Goal: Find specific page/section: Find specific page/section

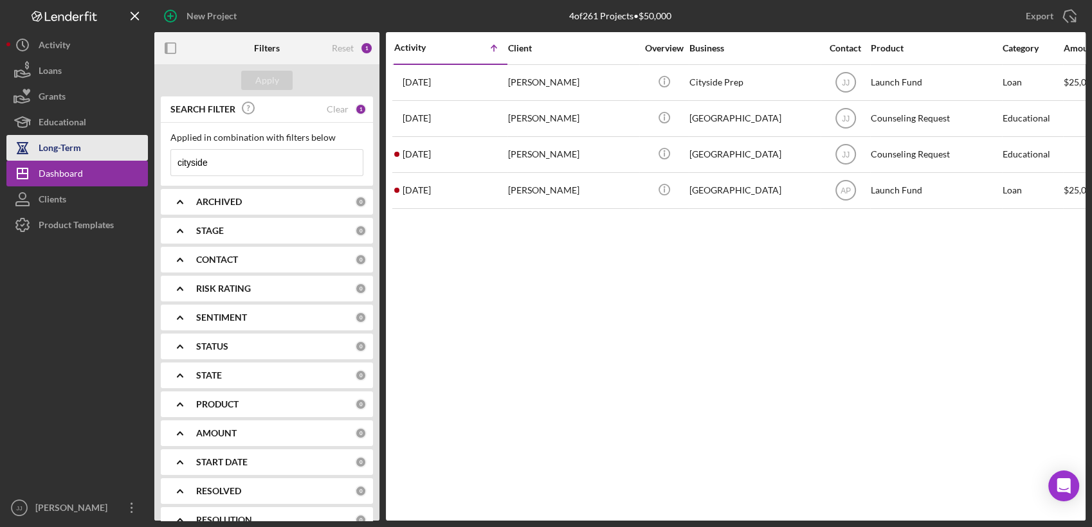
drag, startPoint x: 220, startPoint y: 159, endPoint x: 72, endPoint y: 151, distance: 148.1
click at [72, 151] on div "New Project 4 of 261 Projects • $50,000 cityside Export Icon/Export Filters Res…" at bounding box center [545, 260] width 1079 height 521
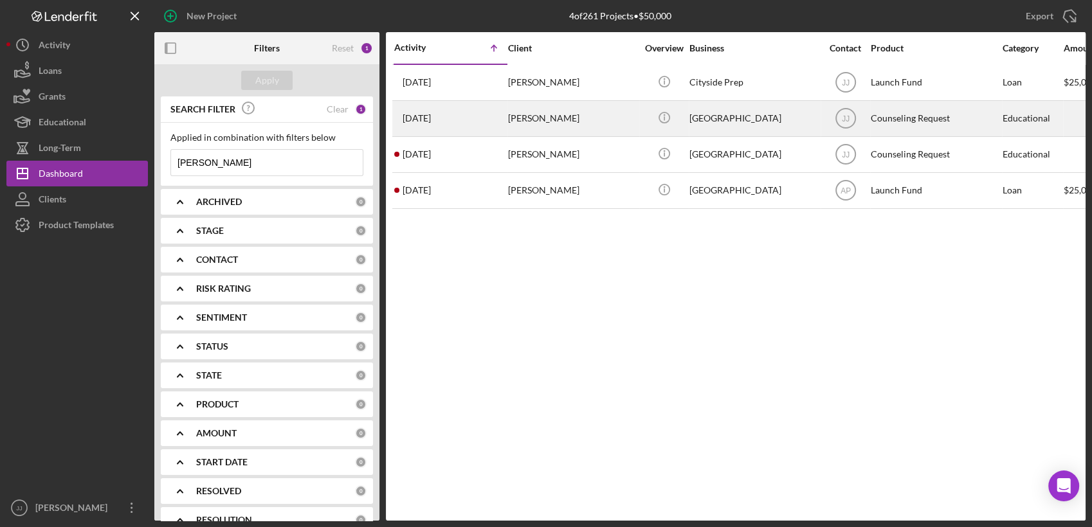
type input "[PERSON_NAME]"
click at [616, 124] on div "[PERSON_NAME]" at bounding box center [572, 119] width 129 height 34
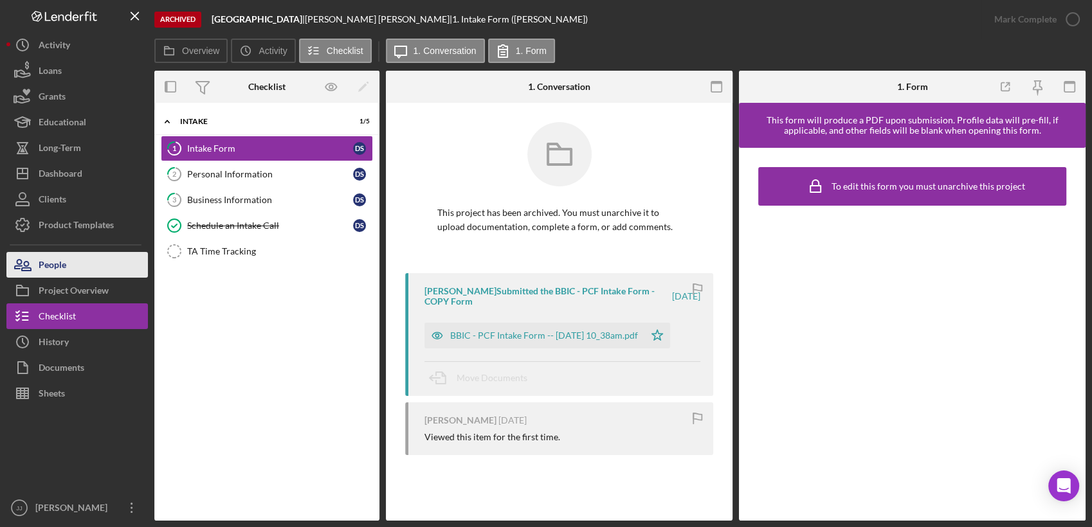
click at [87, 269] on button "People" at bounding box center [77, 265] width 142 height 26
